Goal: Find specific page/section: Find specific page/section

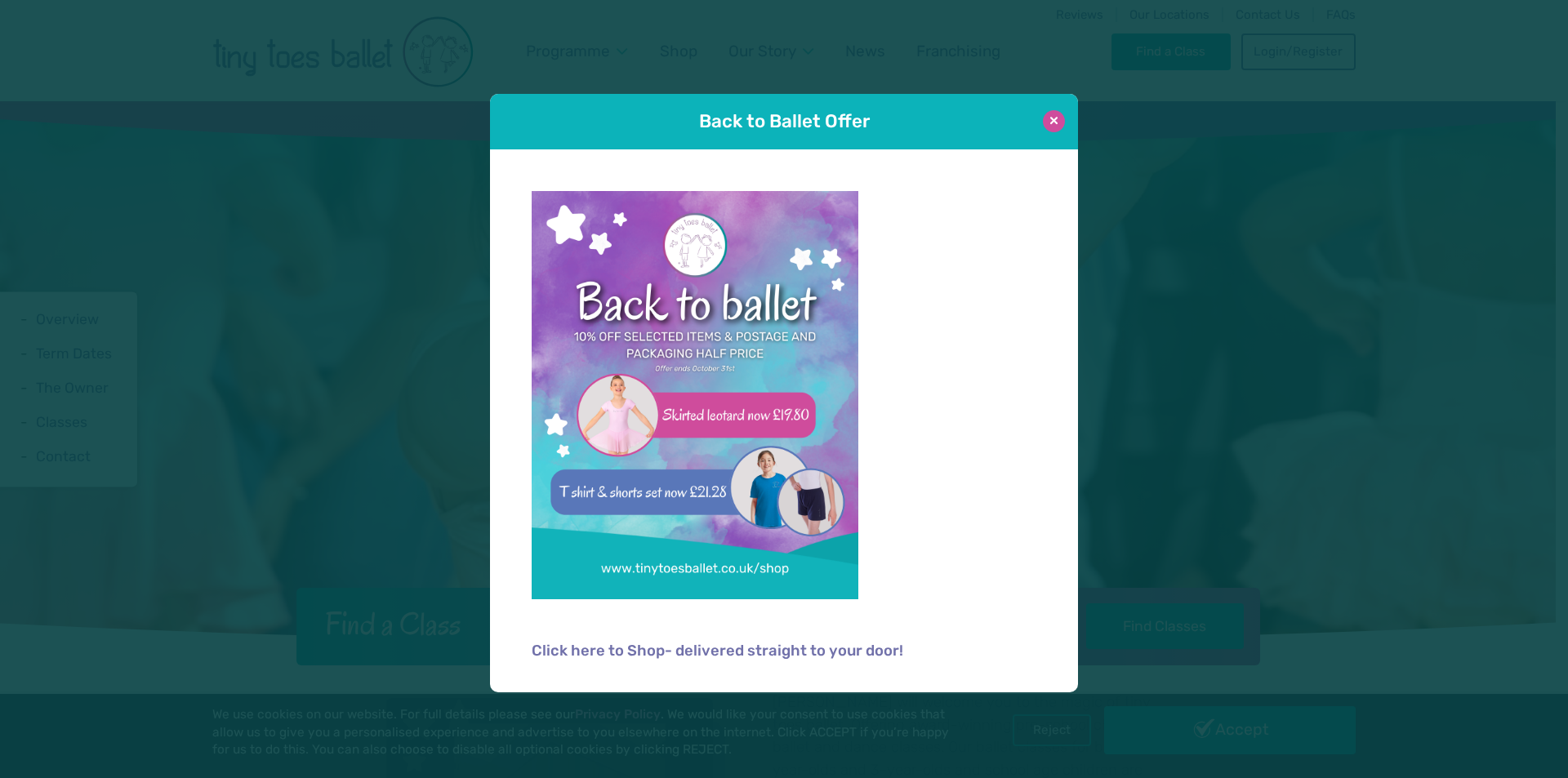
click at [1050, 126] on button at bounding box center [1053, 121] width 22 height 22
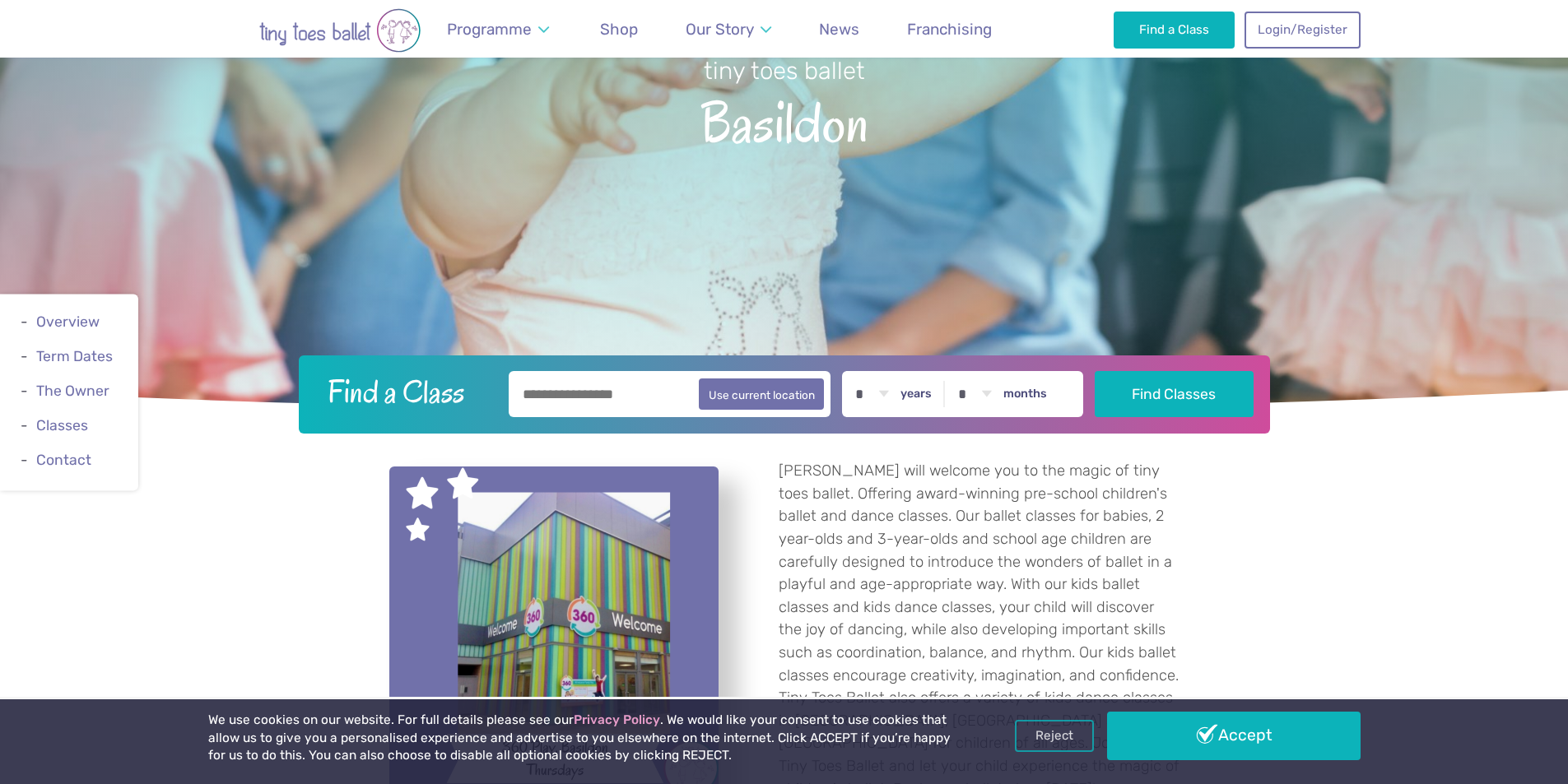
scroll to position [247, 0]
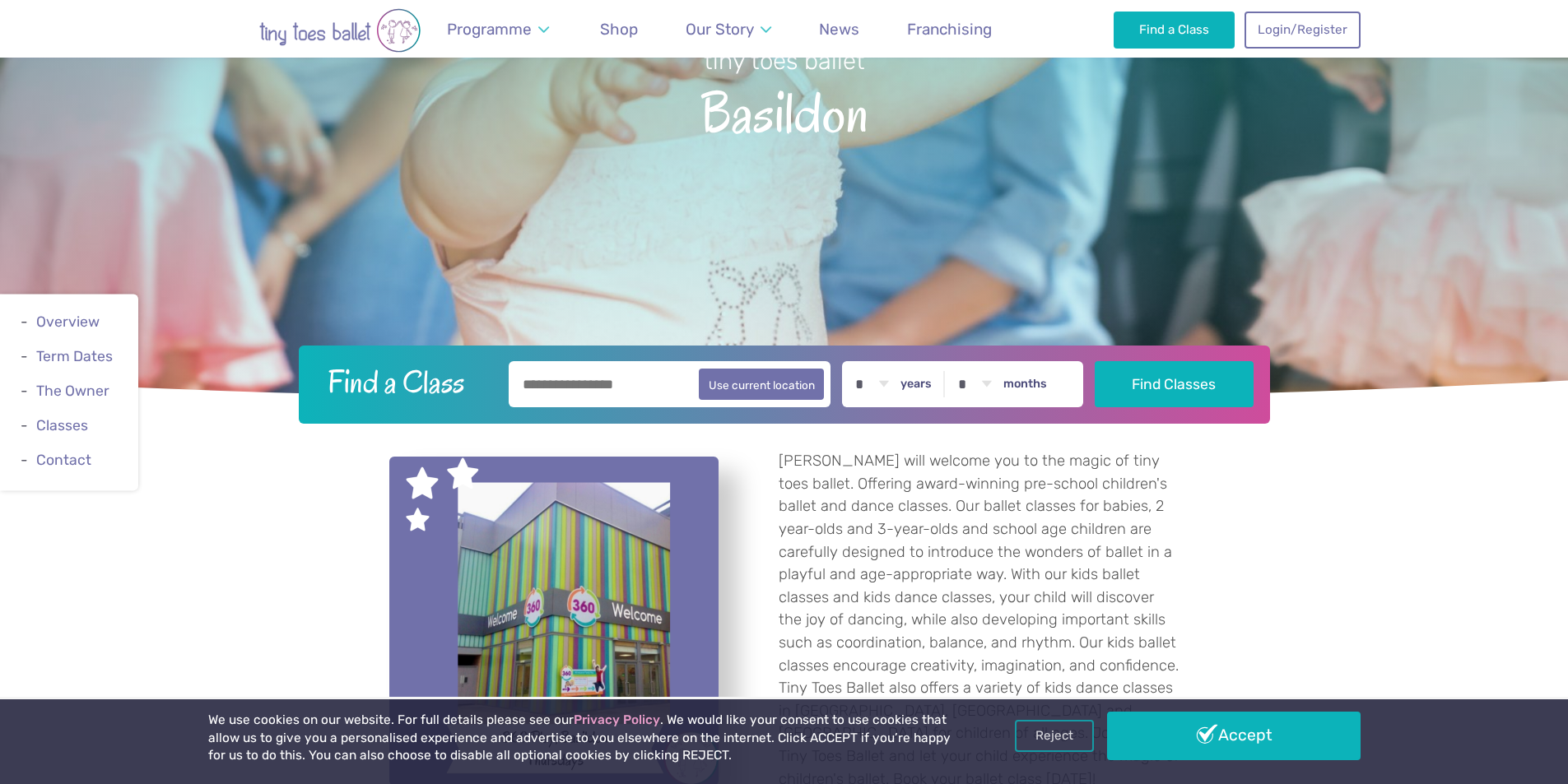
click at [612, 382] on input "text" at bounding box center [670, 384] width 323 height 46
type input "********"
click at [866, 389] on select "* * * * * * * * * * ** ** **" at bounding box center [872, 384] width 51 height 46
select select "*"
click at [858, 362] on select "* * * * * * * * * * ** ** **" at bounding box center [872, 384] width 51 height 46
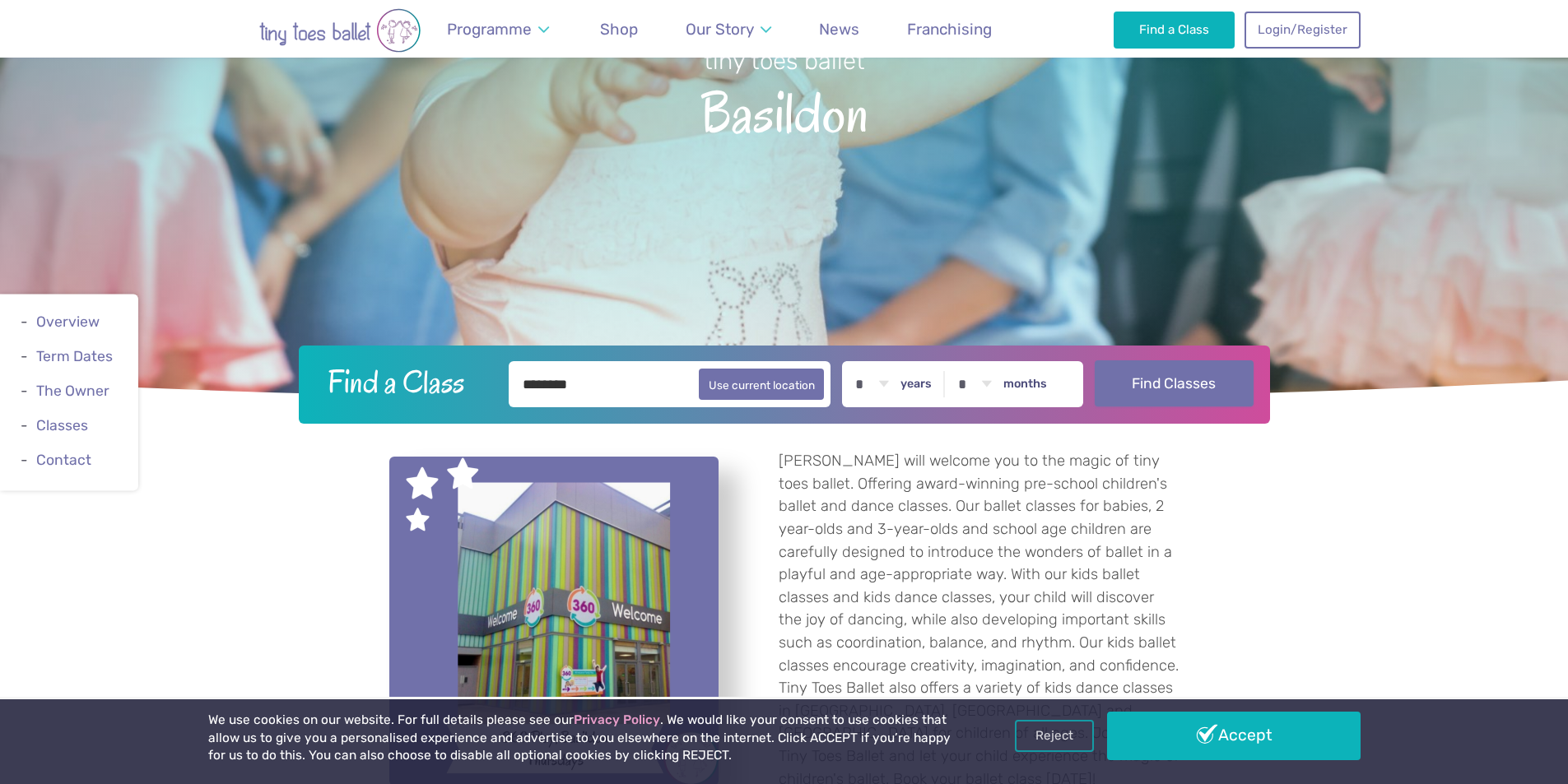
click at [1139, 374] on button "Find Classes" at bounding box center [1174, 383] width 159 height 46
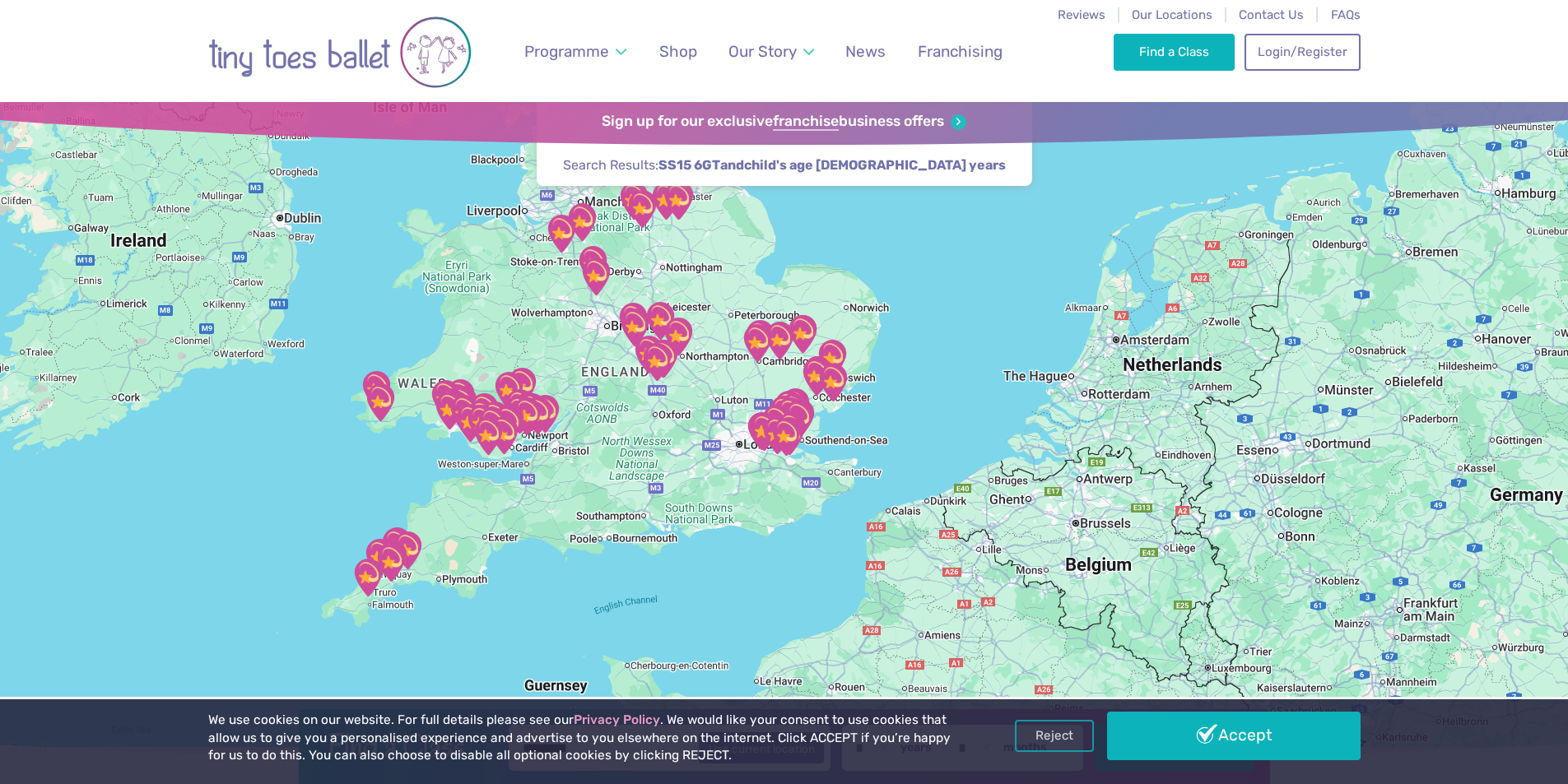
drag, startPoint x: 953, startPoint y: 611, endPoint x: 579, endPoint y: 433, distance: 414.2
click at [579, 433] on div at bounding box center [784, 432] width 1568 height 660
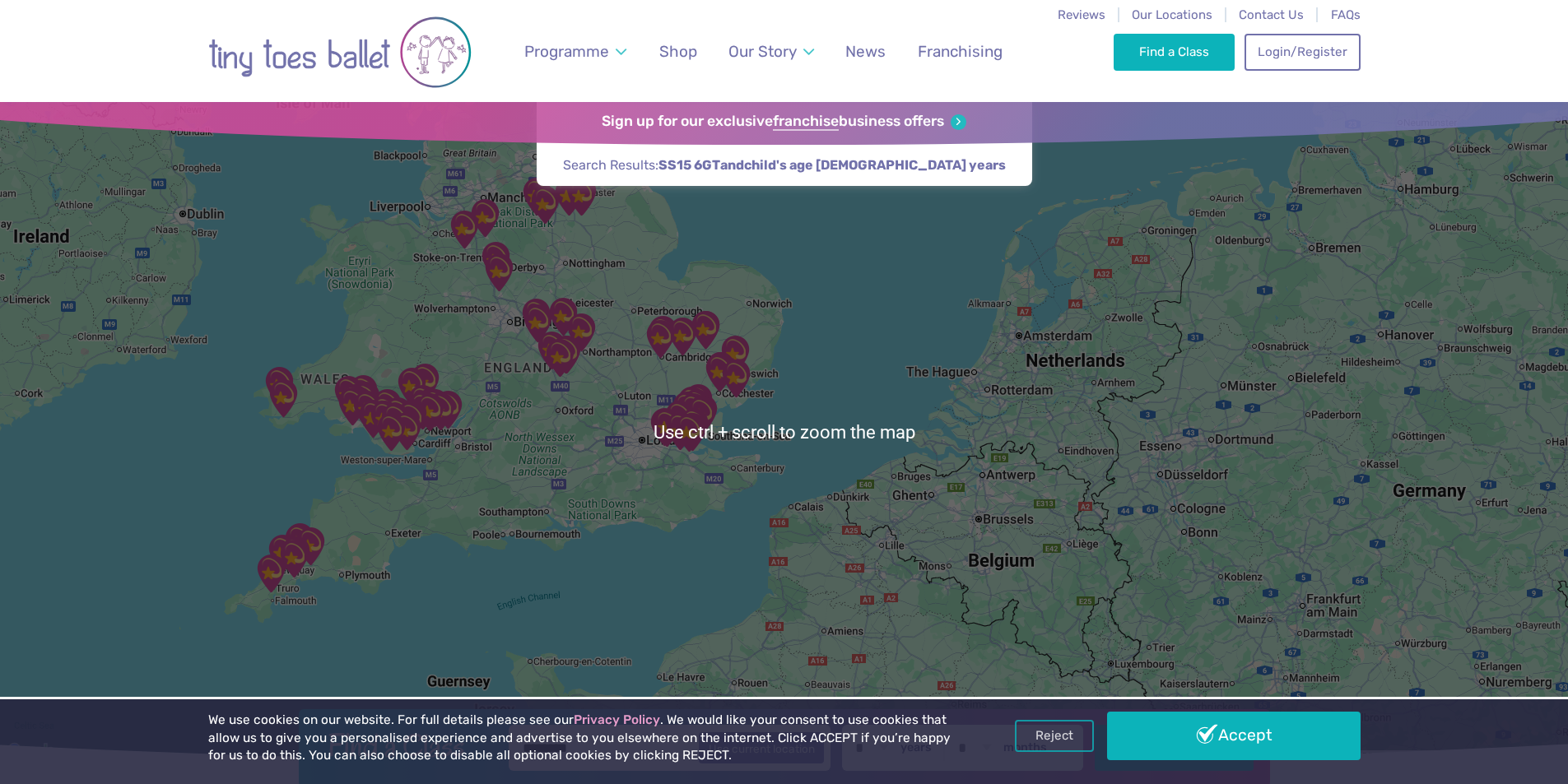
click at [732, 449] on div at bounding box center [784, 432] width 1568 height 660
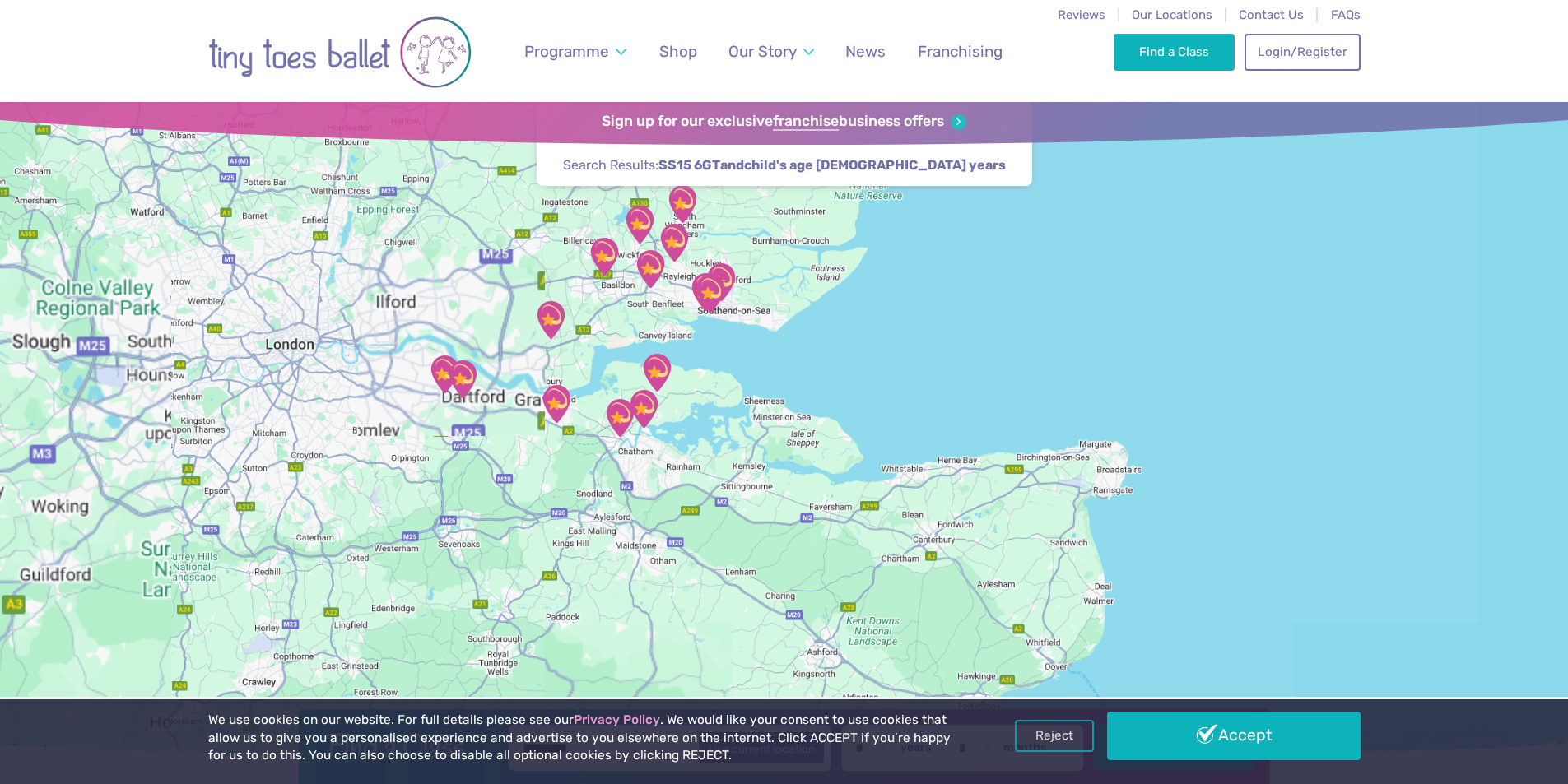
click at [654, 466] on div at bounding box center [784, 432] width 1568 height 660
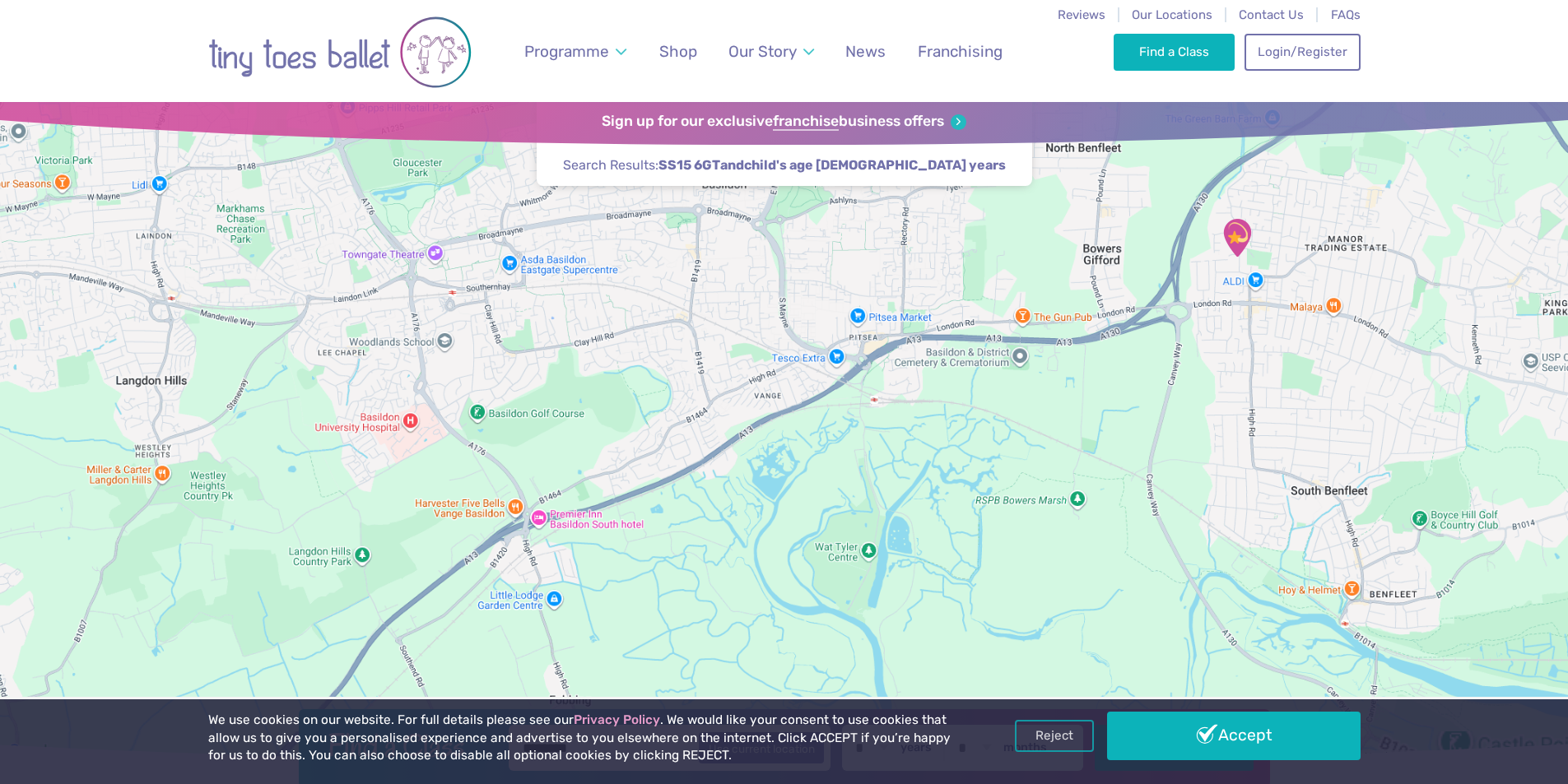
drag, startPoint x: 591, startPoint y: 282, endPoint x: 573, endPoint y: 178, distance: 105.5
click at [573, 178] on div at bounding box center [784, 432] width 1568 height 660
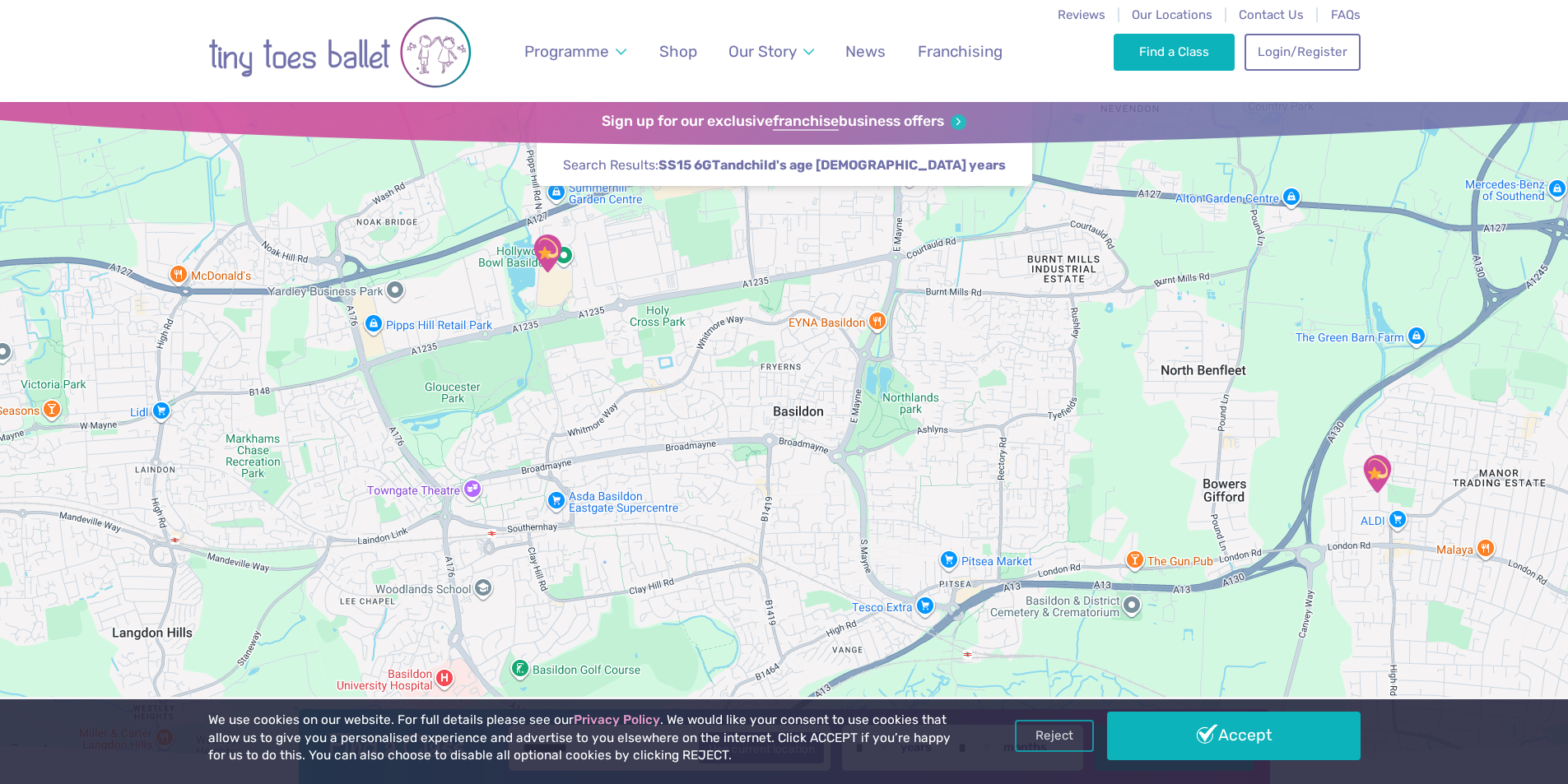
drag, startPoint x: 585, startPoint y: 269, endPoint x: 650, endPoint y: 460, distance: 201.8
click at [650, 460] on div at bounding box center [784, 432] width 1568 height 660
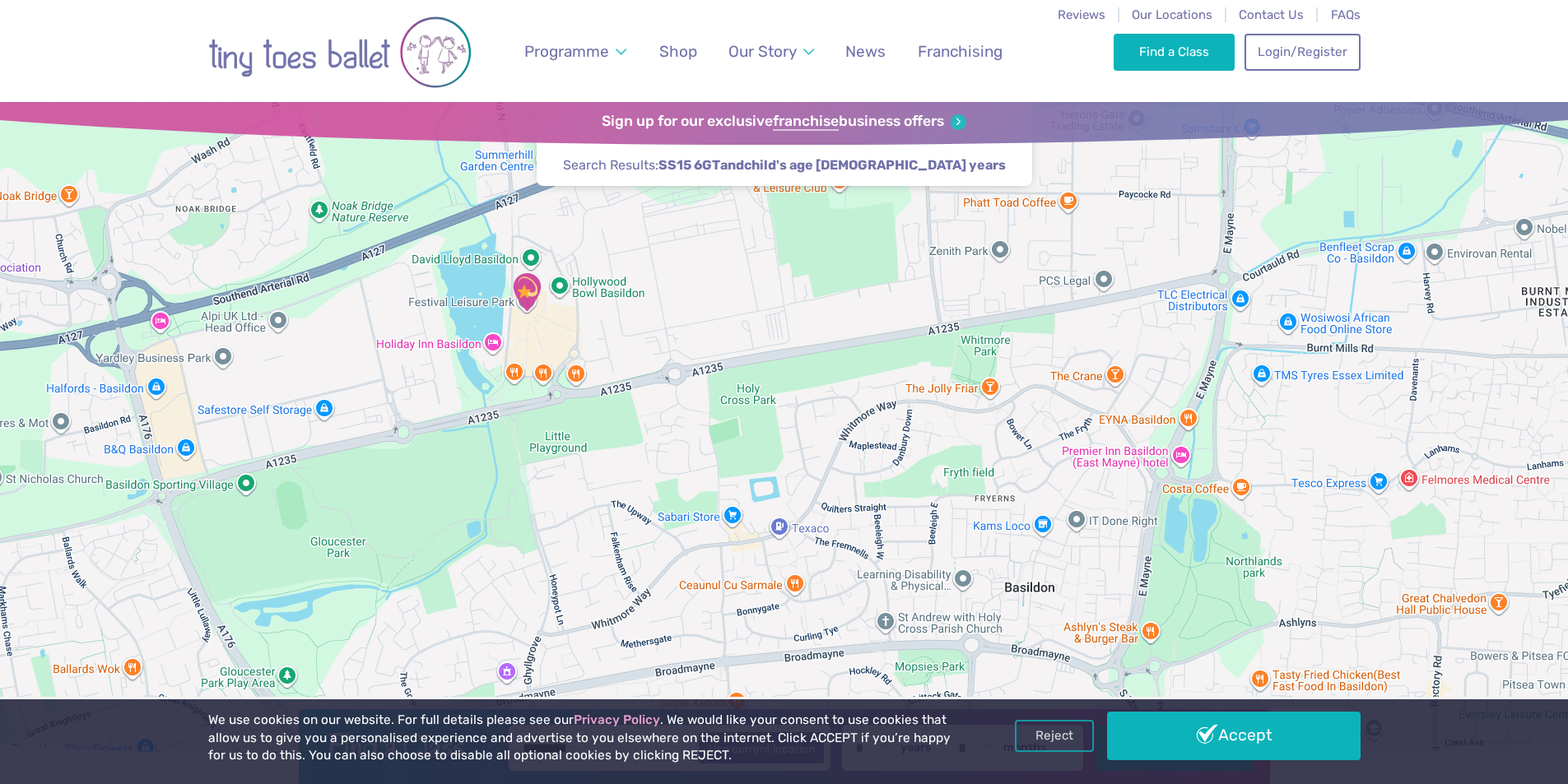
drag, startPoint x: 608, startPoint y: 382, endPoint x: 599, endPoint y: 379, distance: 9.5
click at [605, 376] on div at bounding box center [784, 432] width 1568 height 660
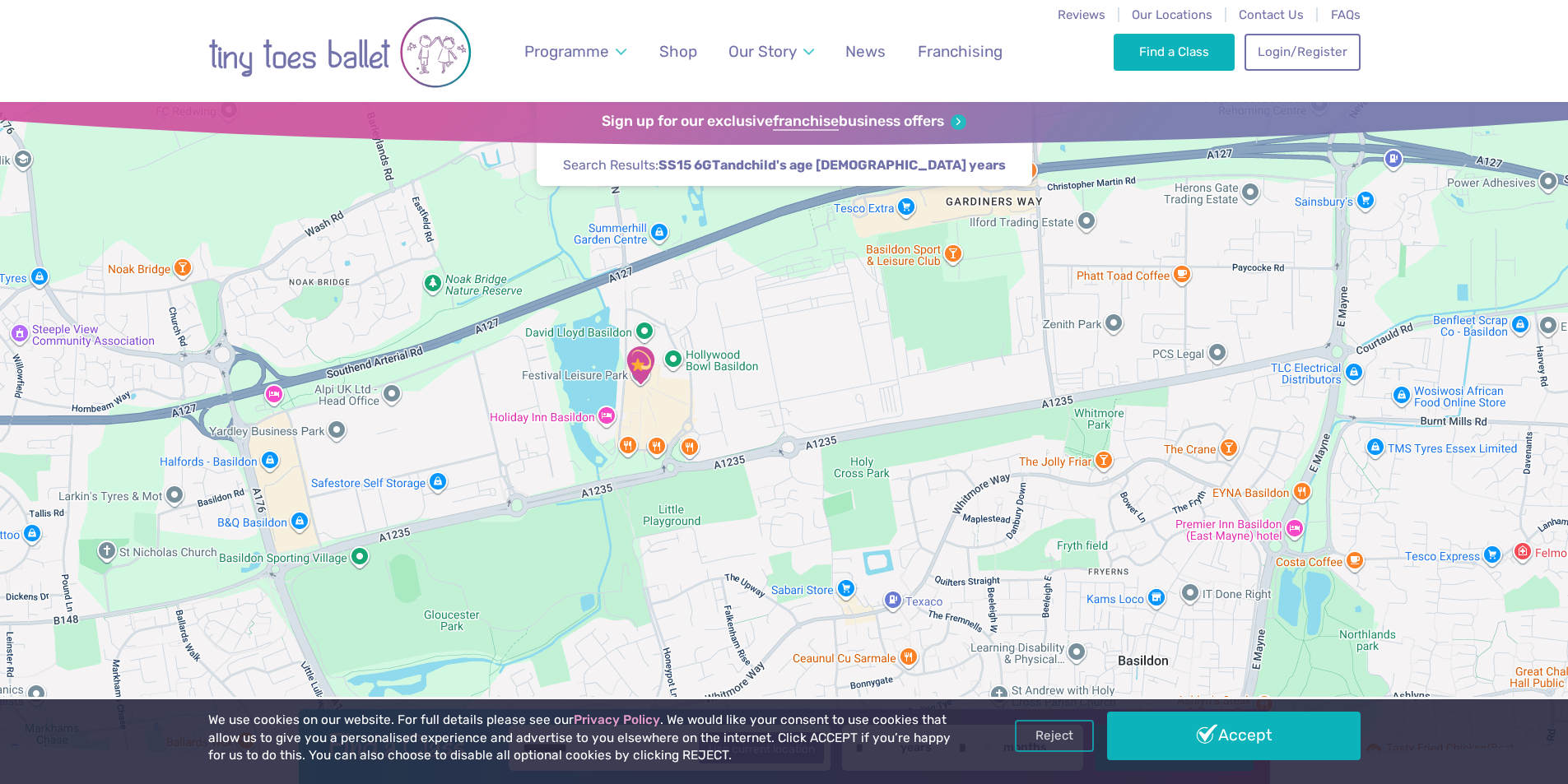
drag, startPoint x: 419, startPoint y: 410, endPoint x: 534, endPoint y: 483, distance: 136.2
click at [534, 483] on div at bounding box center [784, 432] width 1568 height 660
